Goal: Check status: Check status

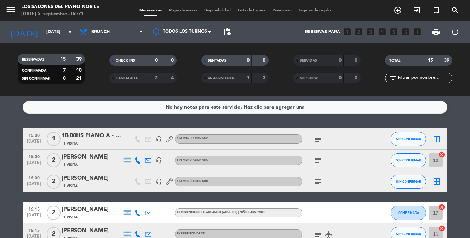
scroll to position [11, 0]
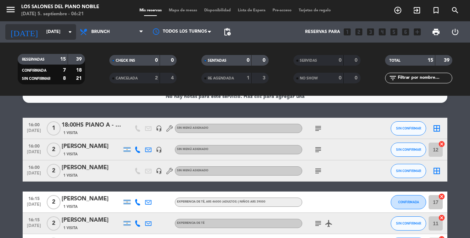
click at [54, 34] on input "[DATE]" at bounding box center [72, 32] width 59 height 12
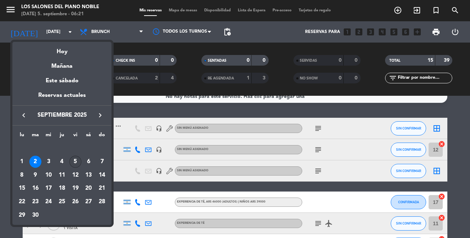
click at [75, 162] on div "5" at bounding box center [75, 161] width 12 height 12
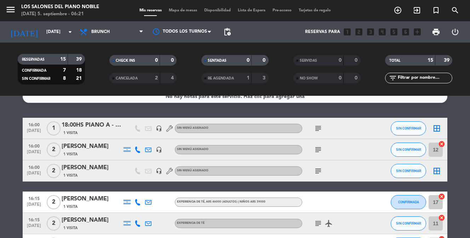
type input "[DATE]"
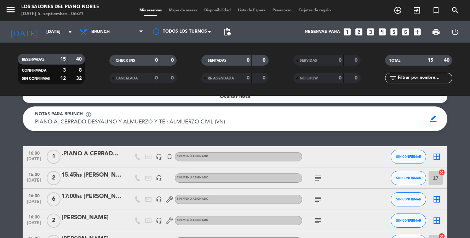
click at [95, 153] on div ".PIANO A CERRADO POR EVENTO" at bounding box center [92, 153] width 60 height 9
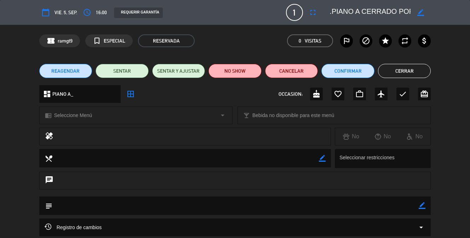
scroll to position [0, 0]
click at [404, 71] on button "Cerrar" at bounding box center [404, 71] width 53 height 14
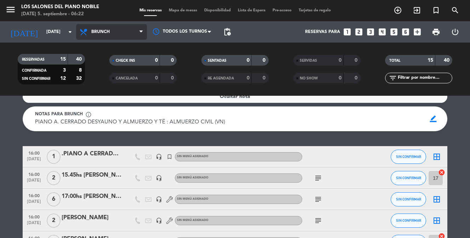
click at [105, 35] on span "Brunch" at bounding box center [111, 32] width 71 height 16
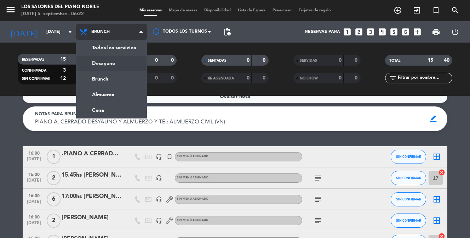
click at [109, 65] on div "menu Los Salones del Piano [PERSON_NAME] [DATE] 5. septiembre - 06:22 Mis reser…" at bounding box center [235, 48] width 470 height 96
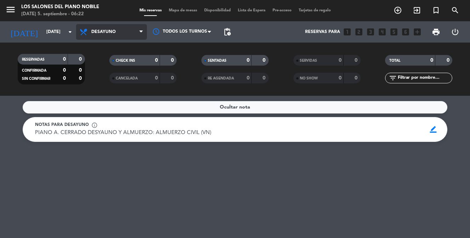
click at [126, 35] on span "Desayuno" at bounding box center [111, 32] width 71 height 16
click at [109, 82] on div "menu Los Salones del Piano [PERSON_NAME] [DATE] 5. septiembre - 06:22 Mis reser…" at bounding box center [235, 48] width 470 height 96
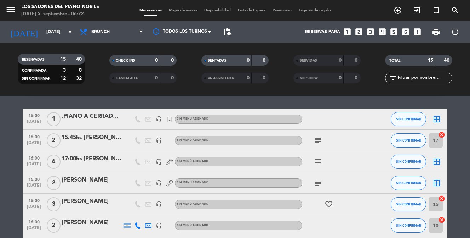
scroll to position [49, 0]
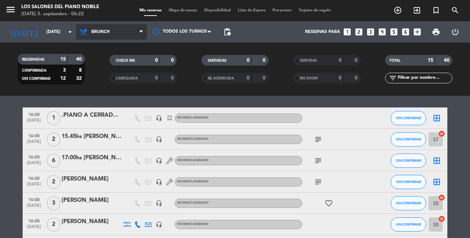
click at [115, 34] on span "Brunch" at bounding box center [111, 32] width 71 height 16
click at [105, 92] on div "menu Los Salones del Piano [PERSON_NAME] [DATE] 5. septiembre - 06:22 Mis reser…" at bounding box center [235, 48] width 470 height 96
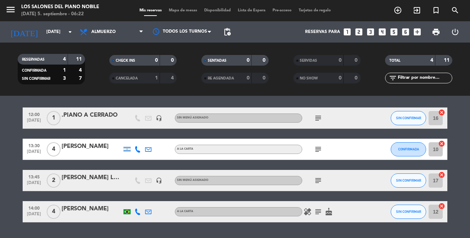
click at [321, 149] on icon "subject" at bounding box center [318, 149] width 8 height 8
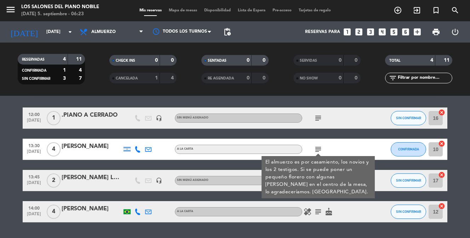
click at [379, 184] on div at bounding box center [375, 180] width 19 height 21
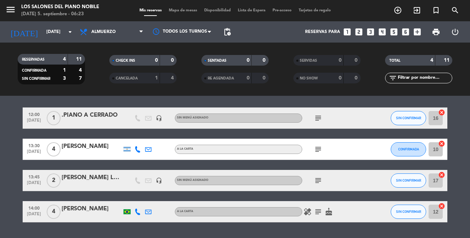
click at [319, 180] on icon "subject" at bounding box center [318, 180] width 8 height 8
click at [320, 210] on icon "subject" at bounding box center [318, 211] width 8 height 8
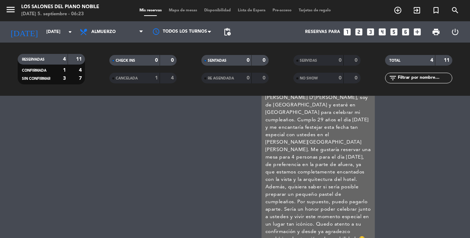
scroll to position [183, 0]
click at [277, 35] on div "Reservas para looks_one looks_two looks_3 looks_4 looks_5 looks_6 add_box" at bounding box center [329, 31] width 190 height 21
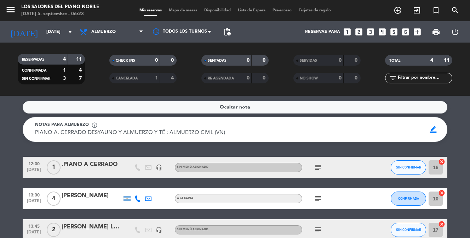
scroll to position [0, 0]
